Goal: Information Seeking & Learning: Compare options

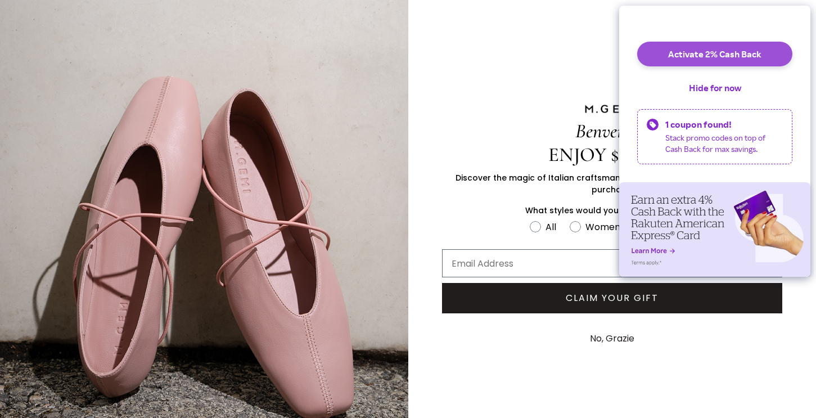
click at [720, 61] on button "Activate 2% Cash Back" at bounding box center [715, 54] width 155 height 25
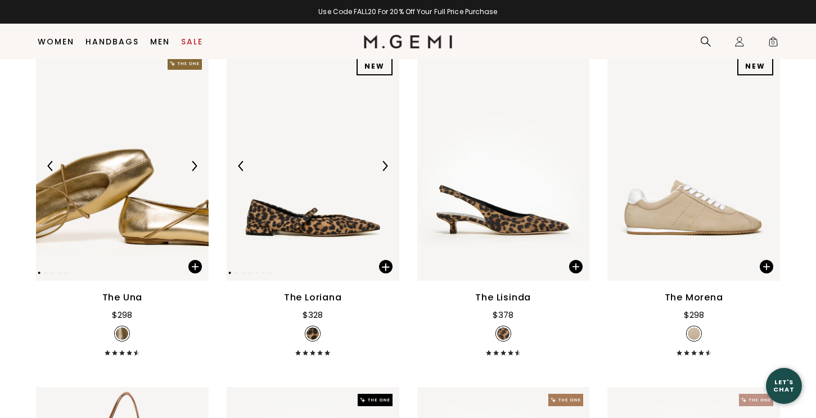
scroll to position [175, 0]
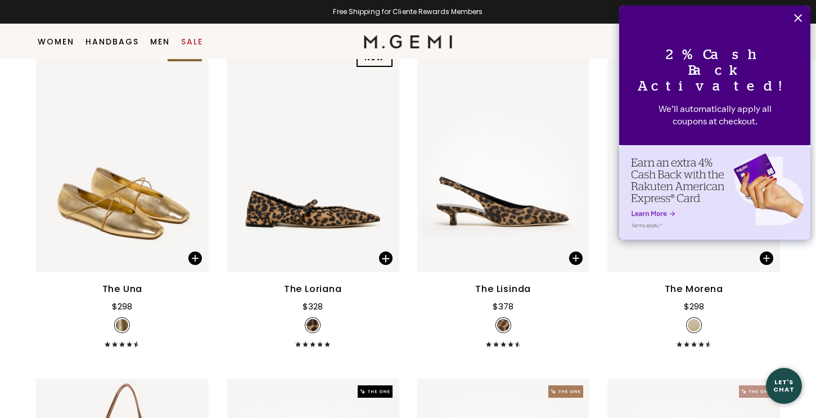
click at [797, 15] on icon "Close" at bounding box center [798, 18] width 9 height 9
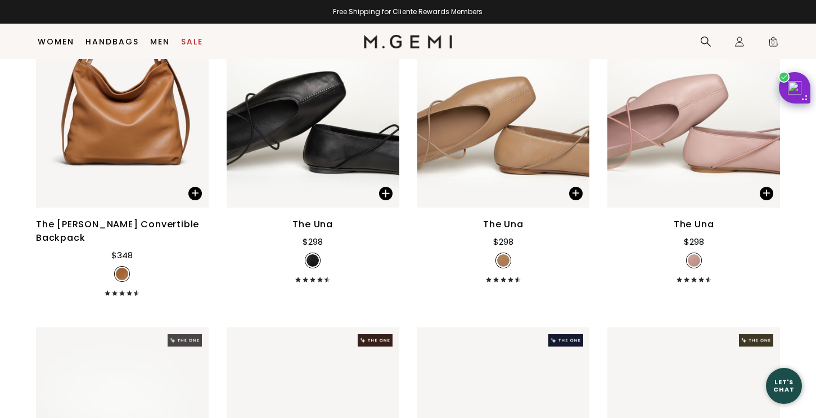
scroll to position [458, 0]
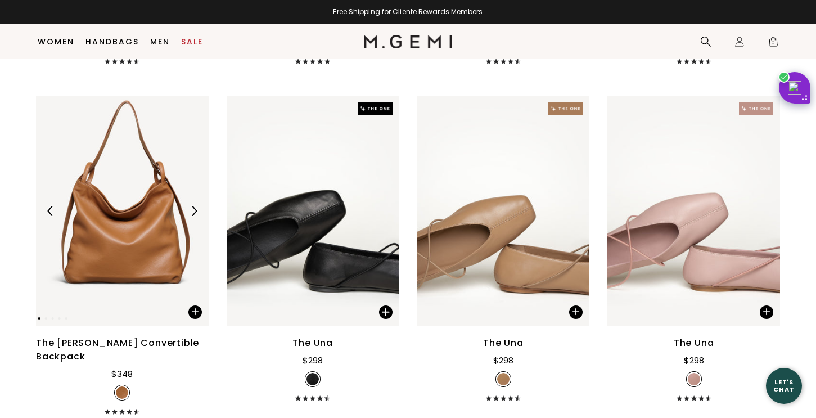
click at [128, 247] on img at bounding box center [122, 211] width 173 height 230
click at [505, 249] on img at bounding box center [504, 211] width 173 height 230
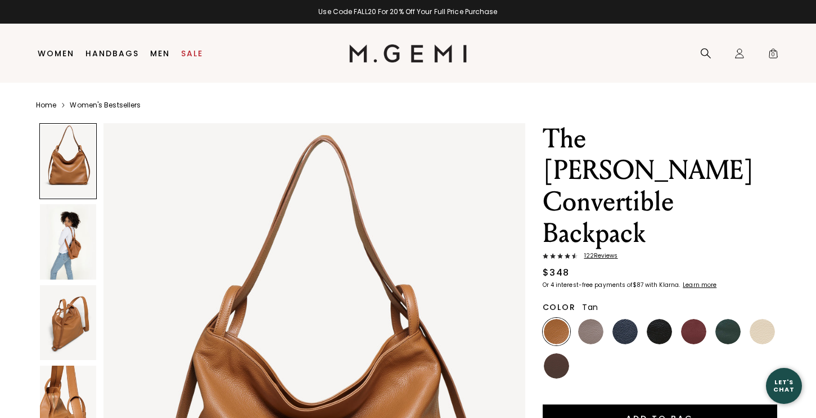
click at [65, 239] on img at bounding box center [68, 241] width 56 height 75
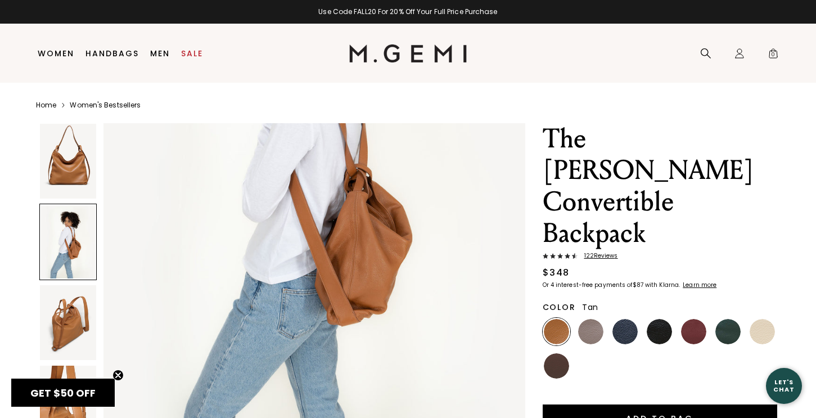
scroll to position [782, 0]
click at [60, 322] on img at bounding box center [68, 322] width 56 height 75
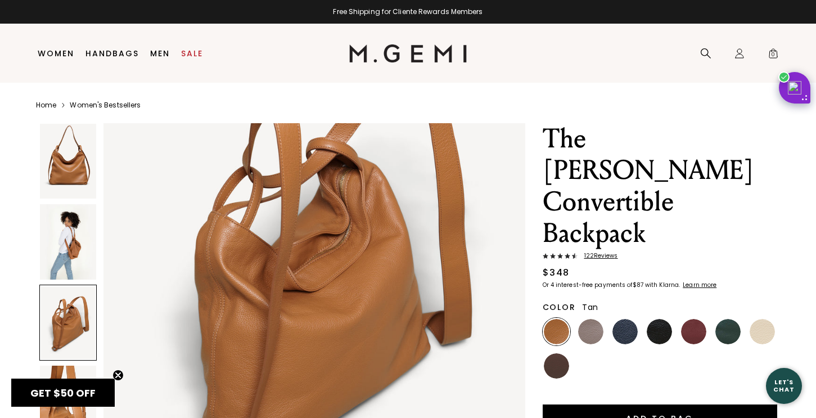
scroll to position [1345, 0]
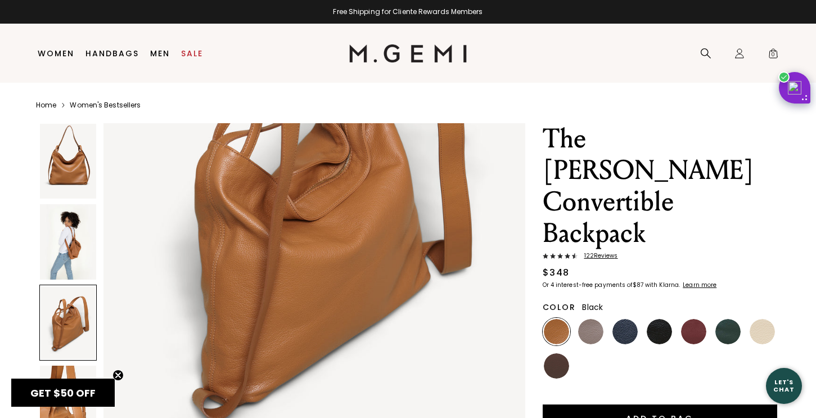
click at [659, 319] on img at bounding box center [659, 331] width 25 height 25
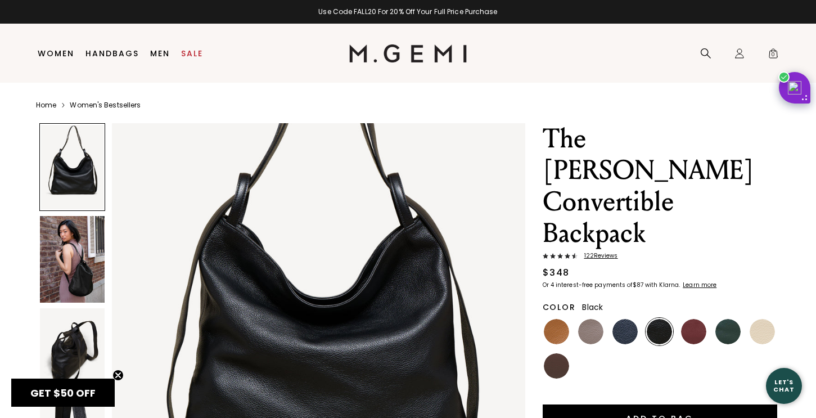
scroll to position [120, 0]
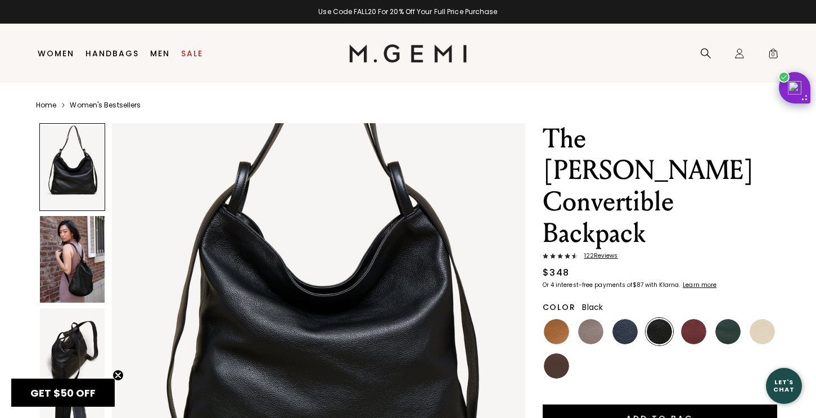
click at [89, 261] on img at bounding box center [72, 259] width 65 height 87
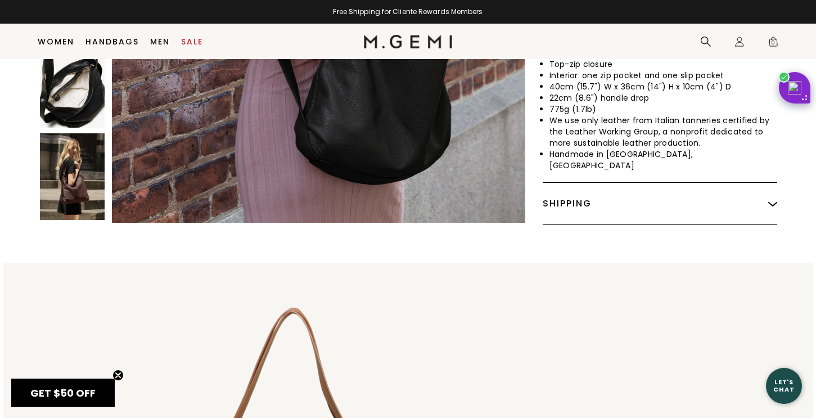
scroll to position [582, 0]
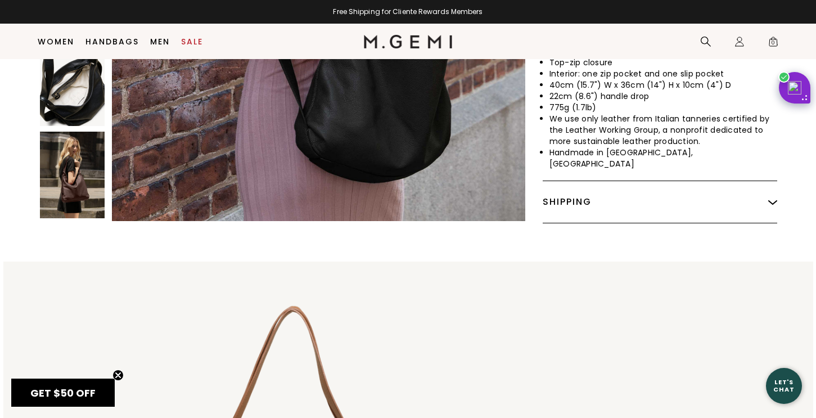
click at [73, 136] on img at bounding box center [72, 175] width 65 height 87
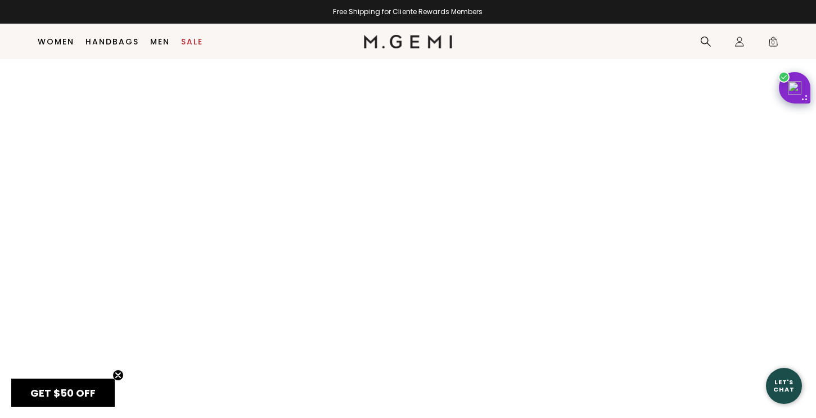
scroll to position [1254, 0]
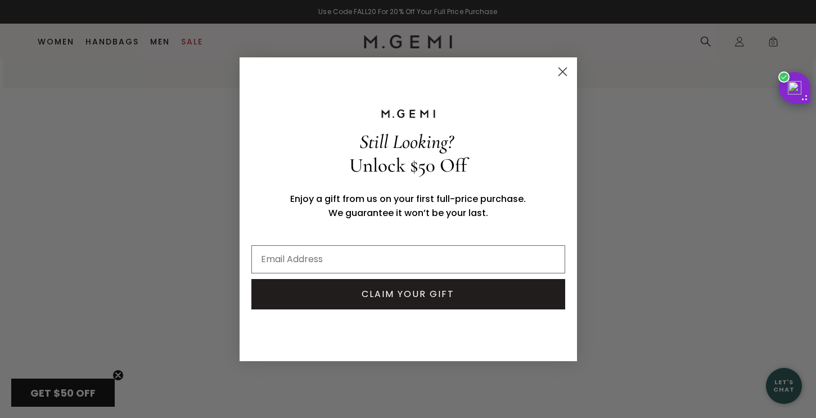
click at [567, 70] on circle "Close dialog" at bounding box center [562, 71] width 19 height 19
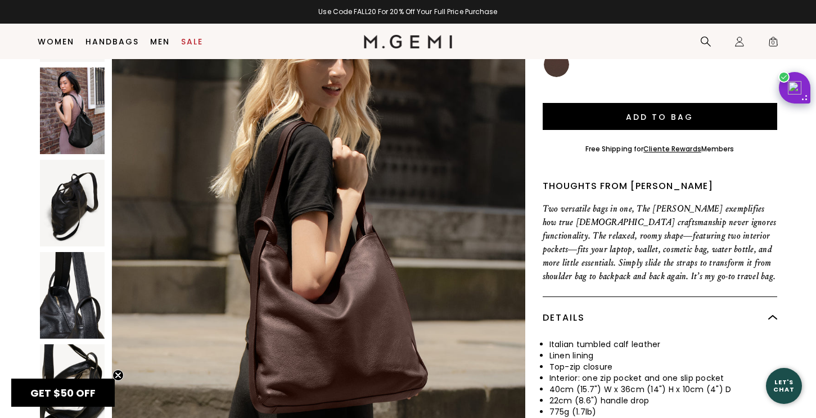
scroll to position [344, 0]
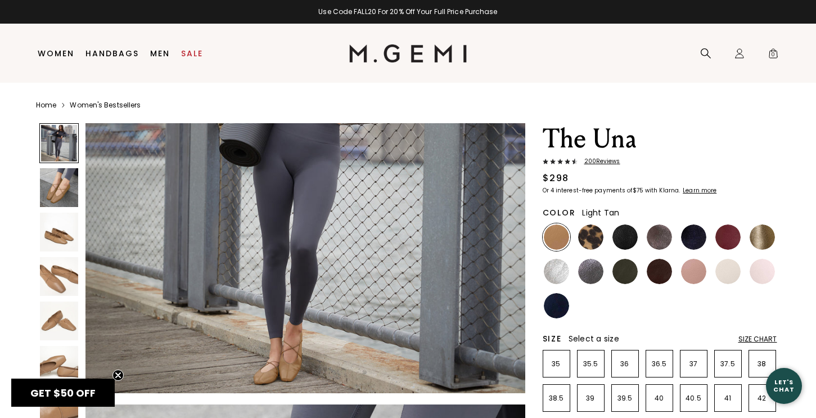
scroll to position [170, 0]
click at [57, 186] on img at bounding box center [59, 187] width 39 height 39
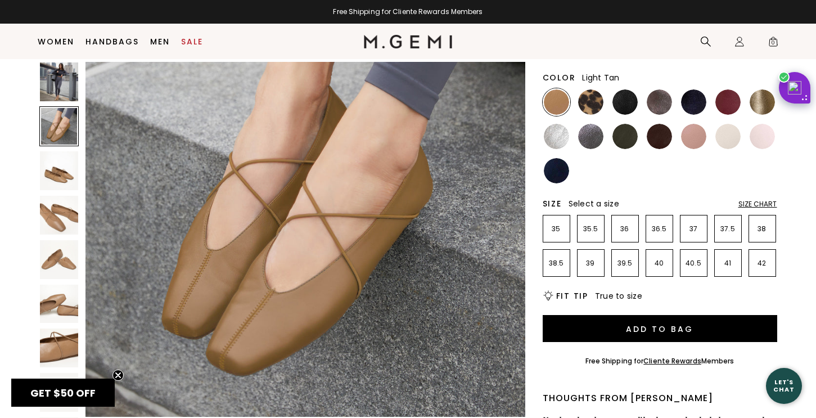
scroll to position [554, 0]
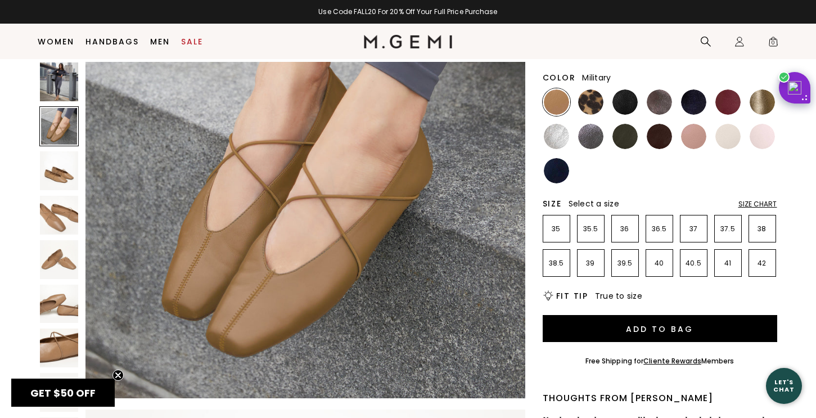
click at [634, 137] on img at bounding box center [625, 136] width 25 height 25
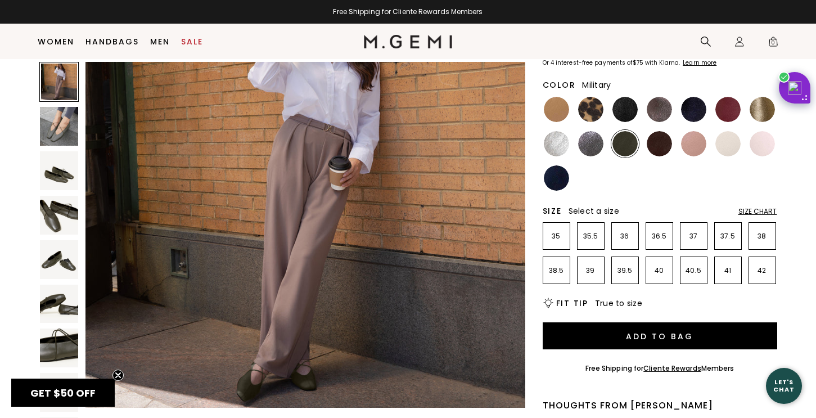
scroll to position [100, 0]
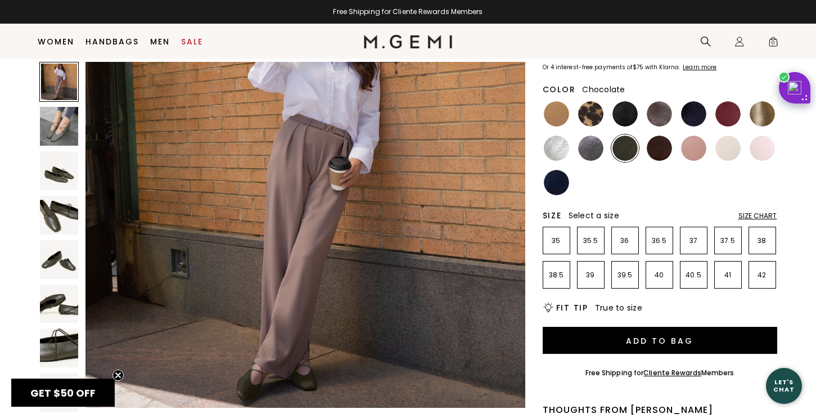
click at [655, 152] on img at bounding box center [659, 148] width 25 height 25
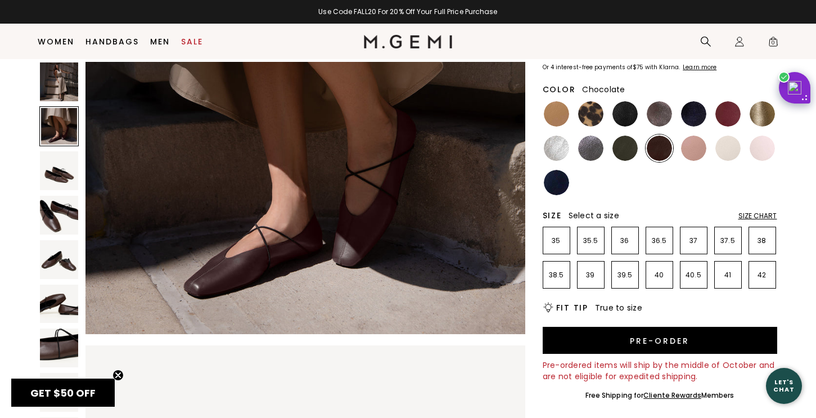
scroll to position [619, 0]
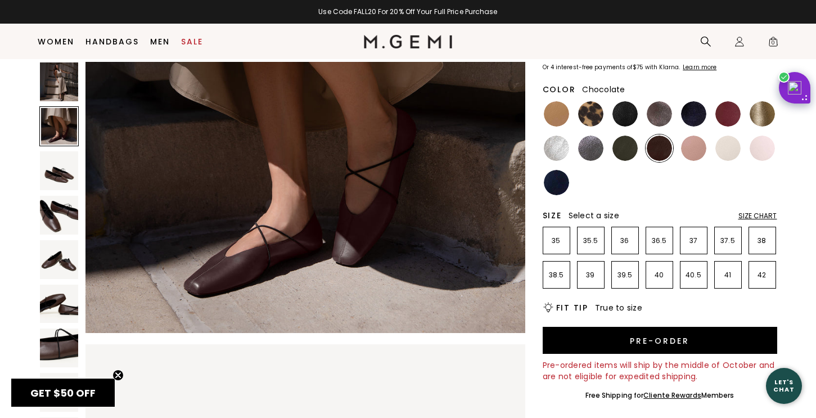
click at [55, 261] on img at bounding box center [59, 259] width 39 height 39
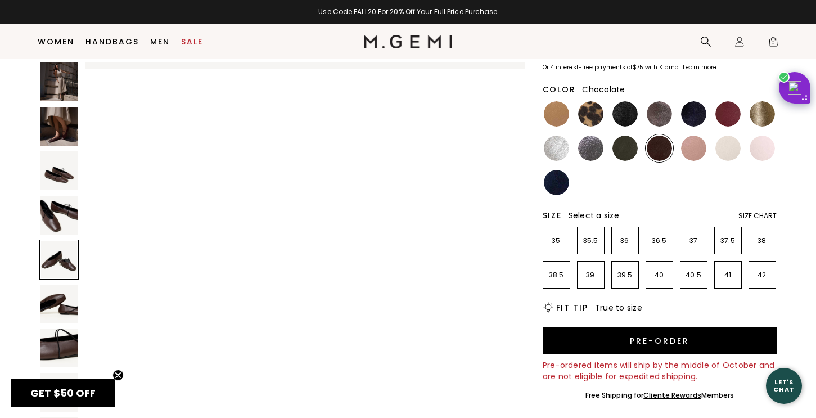
scroll to position [1803, 0]
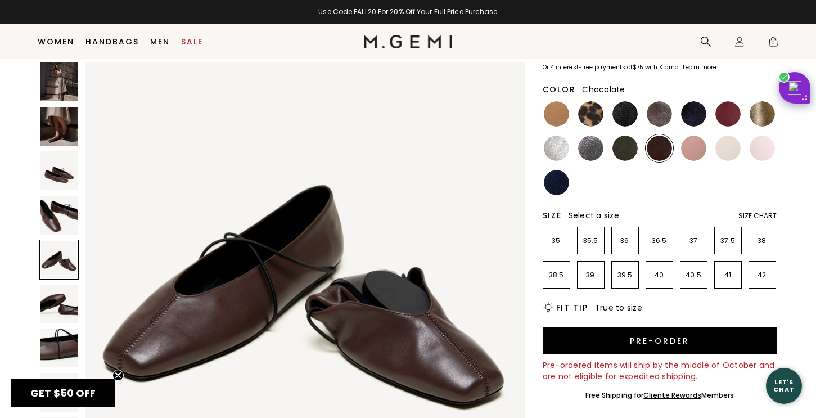
click at [62, 307] on img at bounding box center [59, 304] width 39 height 39
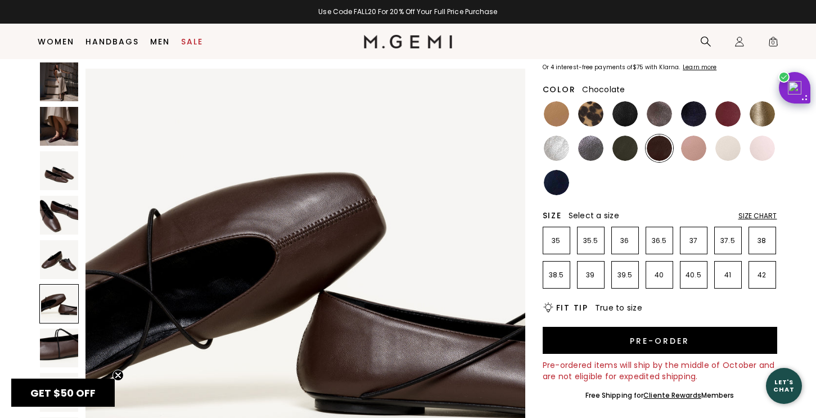
scroll to position [2254, 0]
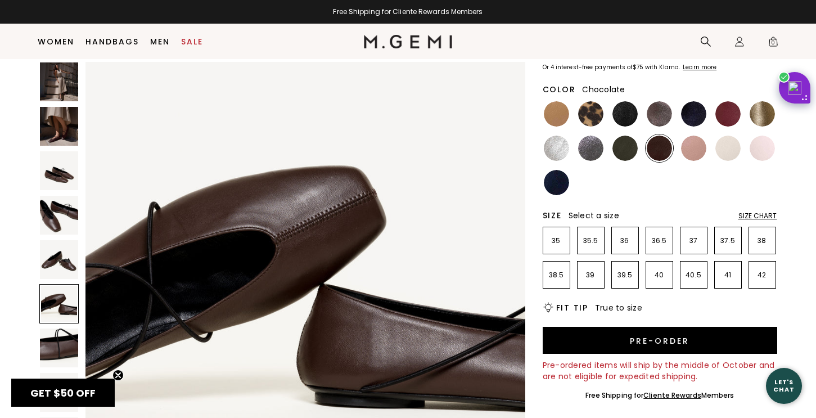
click at [56, 347] on img at bounding box center [59, 348] width 39 height 39
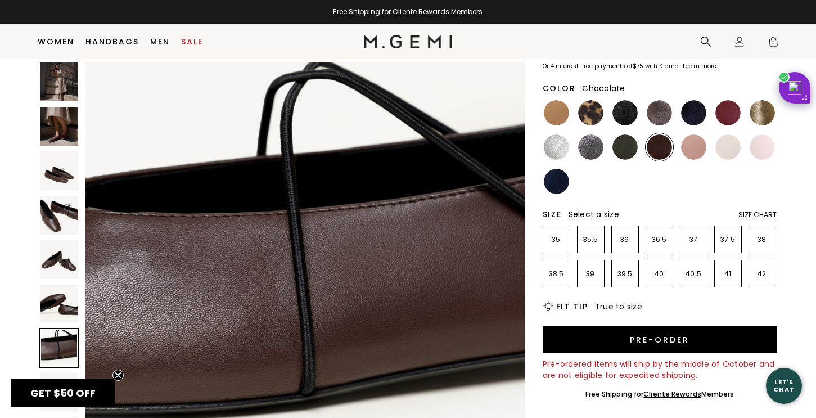
scroll to position [115, 0]
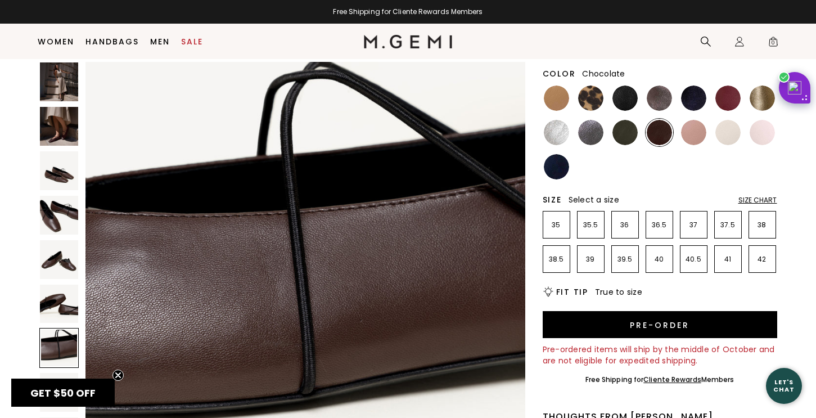
click at [60, 82] on img at bounding box center [59, 81] width 39 height 39
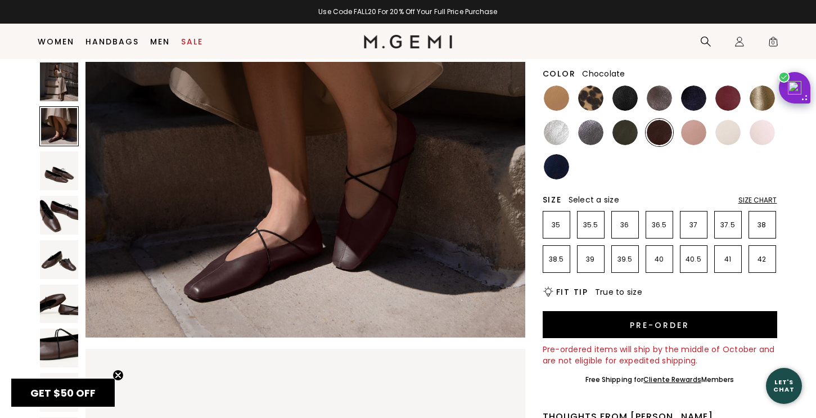
scroll to position [616, 0]
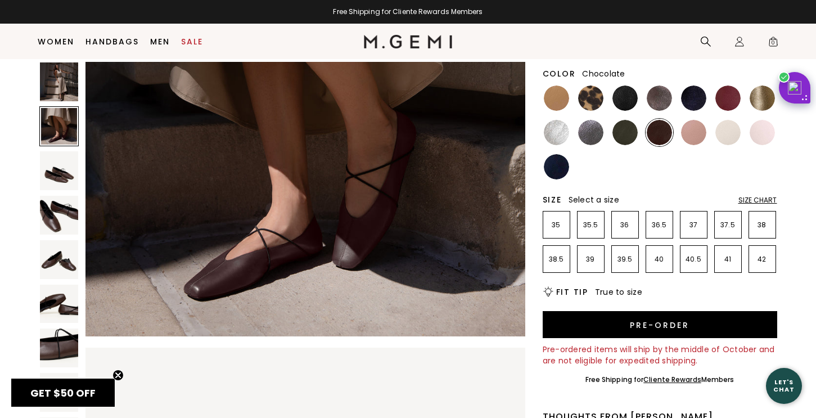
click at [55, 173] on img at bounding box center [59, 170] width 39 height 39
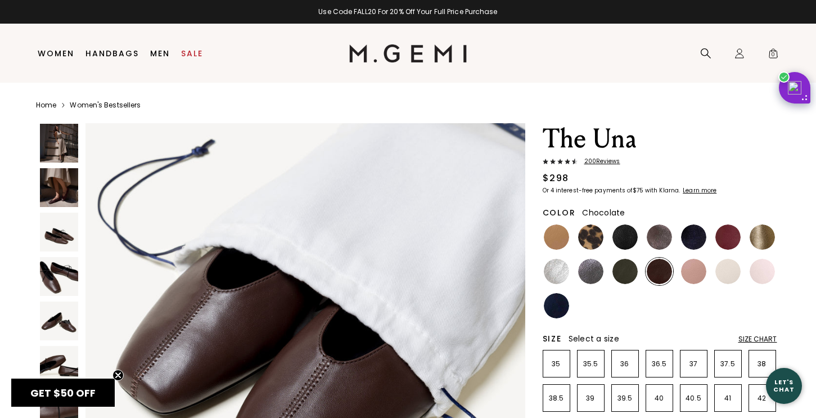
scroll to position [0, 0]
click at [558, 236] on img at bounding box center [556, 237] width 25 height 25
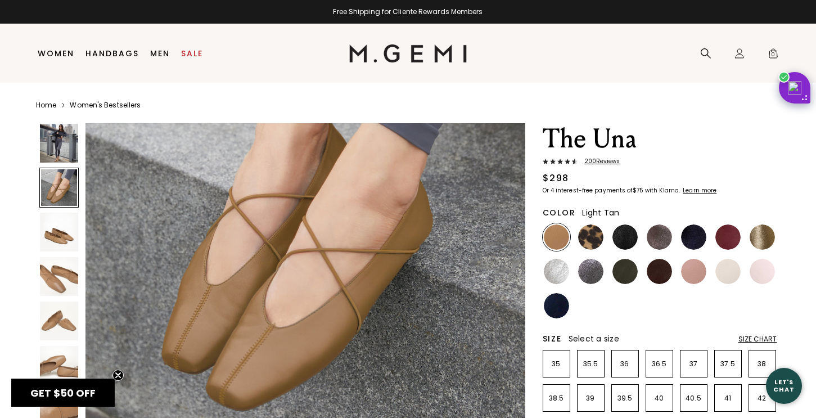
scroll to position [563, 0]
click at [589, 240] on img at bounding box center [590, 237] width 25 height 25
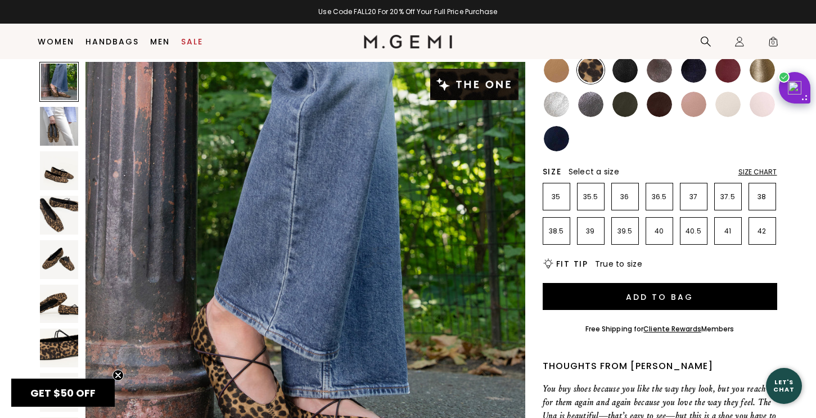
scroll to position [82, 0]
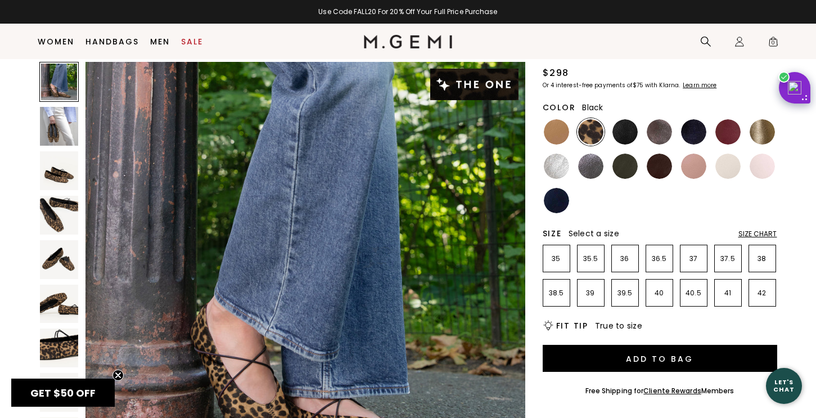
click at [626, 131] on img at bounding box center [625, 131] width 25 height 25
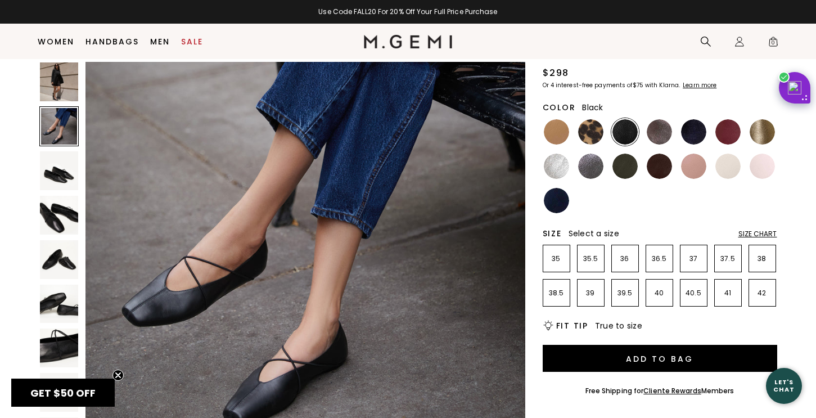
scroll to position [507, 0]
click at [555, 166] on img at bounding box center [556, 166] width 25 height 25
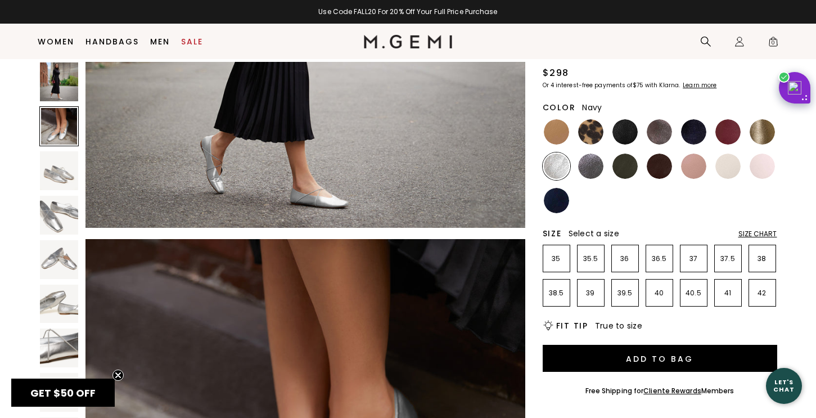
click at [560, 197] on img at bounding box center [556, 200] width 25 height 25
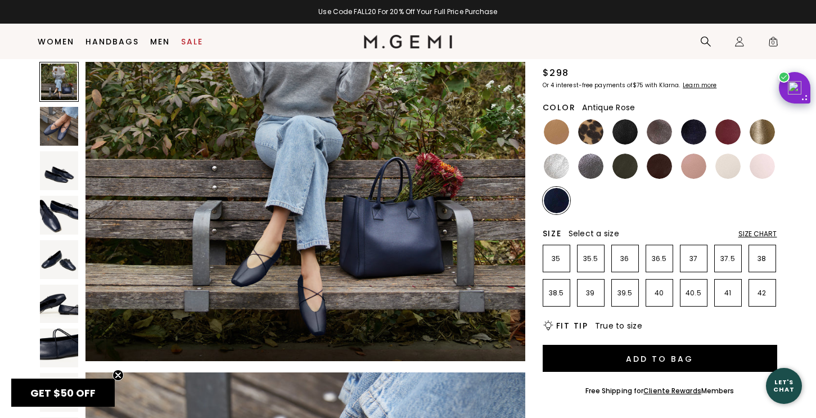
click at [697, 167] on img at bounding box center [693, 166] width 25 height 25
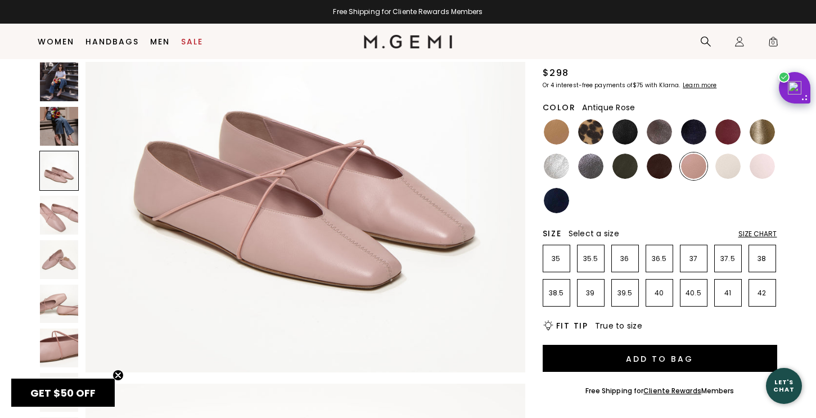
scroll to position [1031, 0]
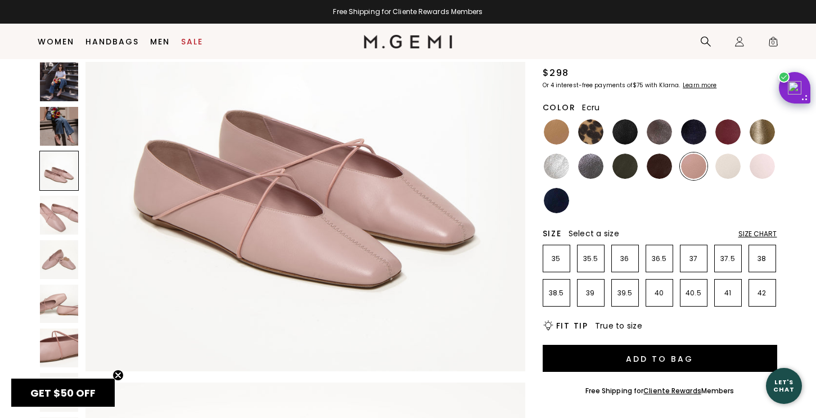
click at [731, 167] on img at bounding box center [728, 166] width 25 height 25
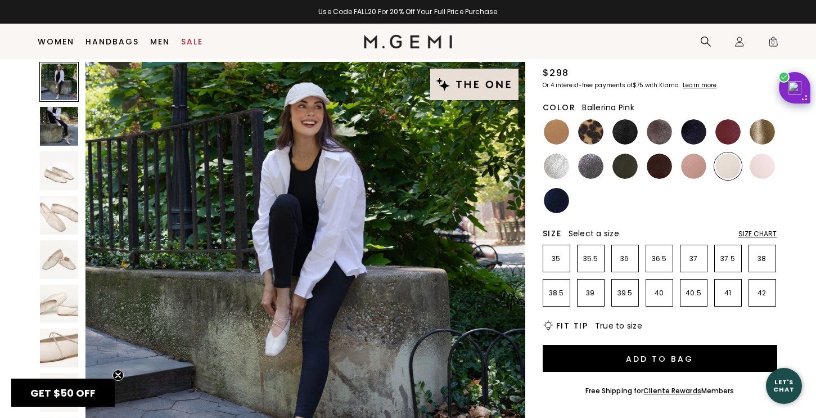
click at [760, 170] on img at bounding box center [762, 166] width 25 height 25
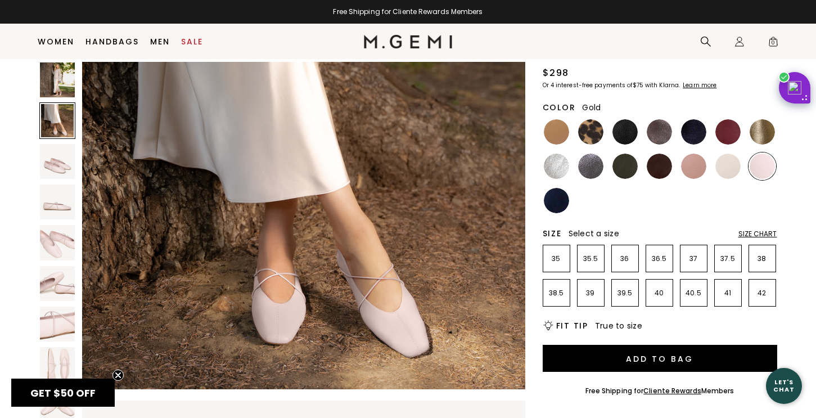
click at [753, 132] on img at bounding box center [762, 131] width 25 height 25
